Goal: Navigation & Orientation: Find specific page/section

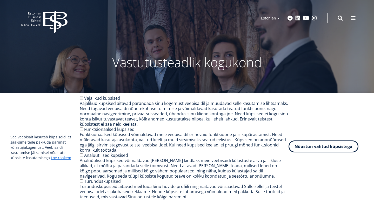
click at [300, 148] on button "Nõustun valitud küpsistega" at bounding box center [324, 147] width 70 height 12
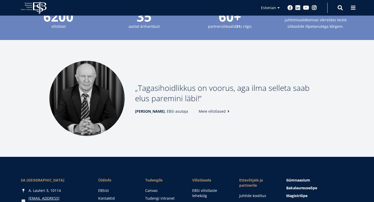
scroll to position [621, 0]
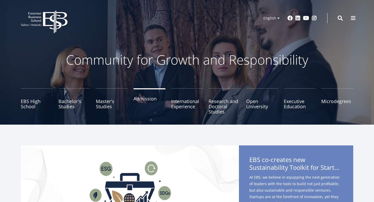
click at [141, 96] on link "Admission" at bounding box center [150, 101] width 32 height 26
click at [352, 15] on span at bounding box center [353, 17] width 5 height 5
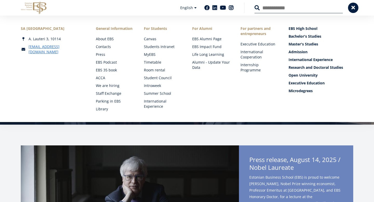
click at [347, 4] on div "EBS Logo Created with Sketch. Kasutaja konto menüü Log in Estonian Estonian Eng…" at bounding box center [187, 8] width 374 height 16
click at [350, 7] on button at bounding box center [353, 7] width 10 height 10
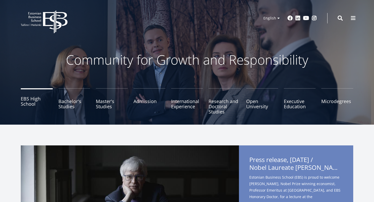
click at [31, 106] on link "EBS High School" at bounding box center [37, 101] width 32 height 26
click at [251, 108] on link "Open University" at bounding box center [262, 101] width 32 height 26
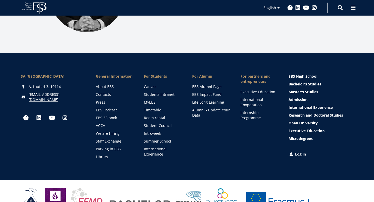
scroll to position [746, 0]
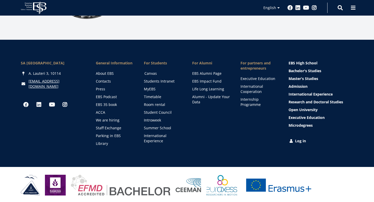
click at [151, 72] on link "Canvas" at bounding box center [163, 73] width 38 height 5
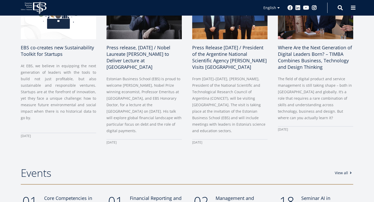
scroll to position [0, 0]
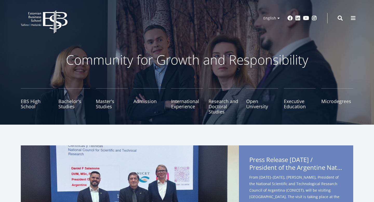
click at [361, 14] on div "EBS Logo Created with Sketch. Kasutaja konto menüü Log in Estonian Estonian Eng…" at bounding box center [187, 18] width 374 height 16
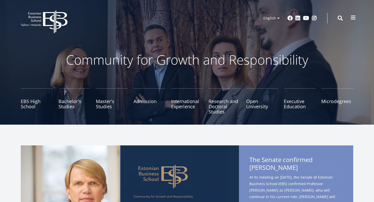
click at [357, 16] on button at bounding box center [353, 17] width 10 height 10
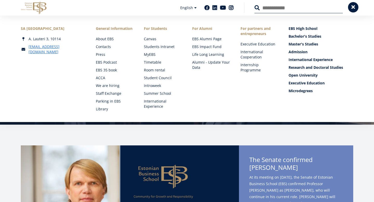
click at [352, 10] on button at bounding box center [353, 7] width 10 height 10
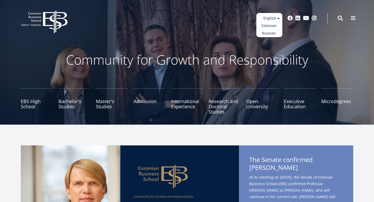
click at [275, 19] on ul "Estonian English Russian" at bounding box center [269, 25] width 26 height 24
click at [274, 33] on link "Russian" at bounding box center [269, 34] width 26 height 8
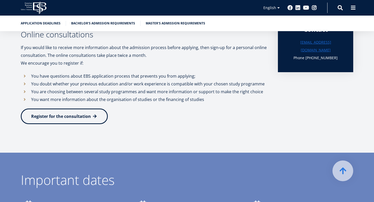
scroll to position [198, 0]
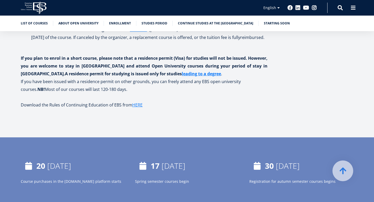
scroll to position [669, 0]
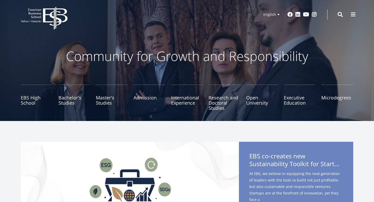
scroll to position [4, 0]
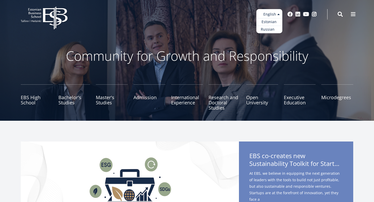
click at [273, 29] on link "Russian" at bounding box center [269, 30] width 26 height 8
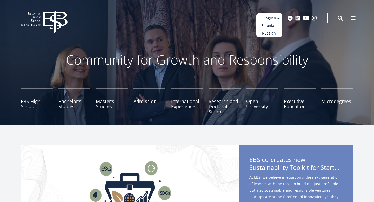
click at [266, 14] on ul "Estonian English Russian" at bounding box center [269, 25] width 26 height 24
click at [266, 26] on link "Estonian" at bounding box center [269, 26] width 26 height 8
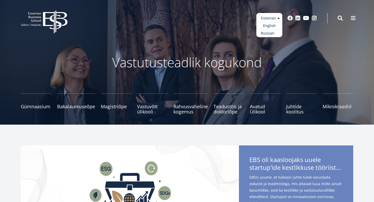
click at [269, 32] on link "Russian" at bounding box center [269, 34] width 26 height 8
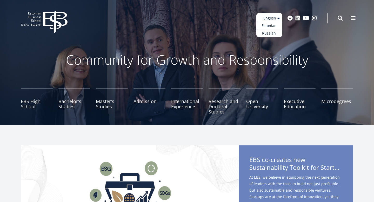
click at [267, 18] on ul "Estonian English Russian" at bounding box center [269, 25] width 26 height 24
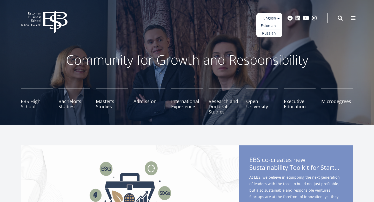
click at [267, 26] on link "Estonian" at bounding box center [269, 26] width 26 height 8
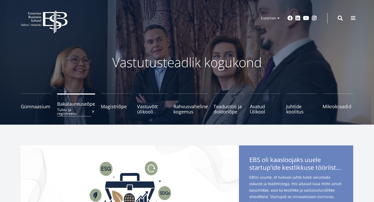
click at [84, 102] on span "Bakalaureuseõpe Tutvu ja registreeru" at bounding box center [76, 103] width 38 height 5
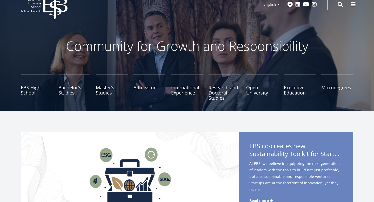
scroll to position [11, 0]
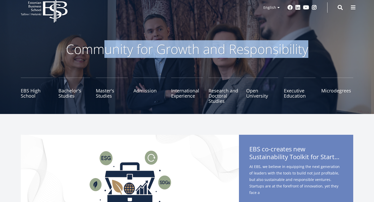
drag, startPoint x: 308, startPoint y: 50, endPoint x: 99, endPoint y: 49, distance: 208.8
click at [99, 49] on p "Community for Growth and Responsibility" at bounding box center [186, 49] width 275 height 16
drag, startPoint x: 69, startPoint y: 50, endPoint x: 307, endPoint y: 50, distance: 238.4
click at [308, 49] on p "Community for Growth and Responsibility" at bounding box center [186, 49] width 275 height 16
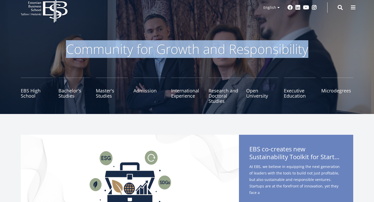
click at [307, 50] on p "Community for Growth and Responsibility" at bounding box center [186, 49] width 275 height 16
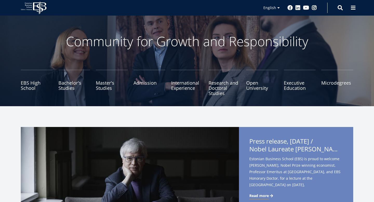
scroll to position [0, 0]
